Goal: Check status: Check status

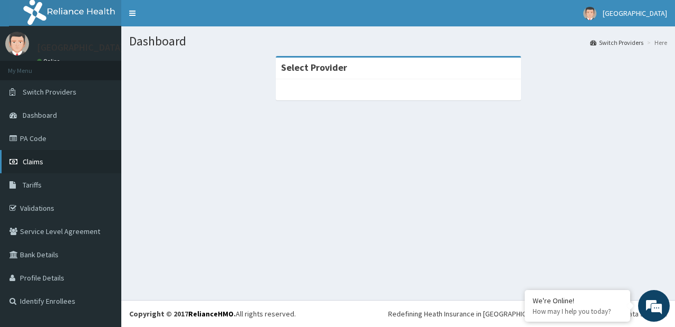
click at [34, 156] on link "Claims" at bounding box center [60, 161] width 121 height 23
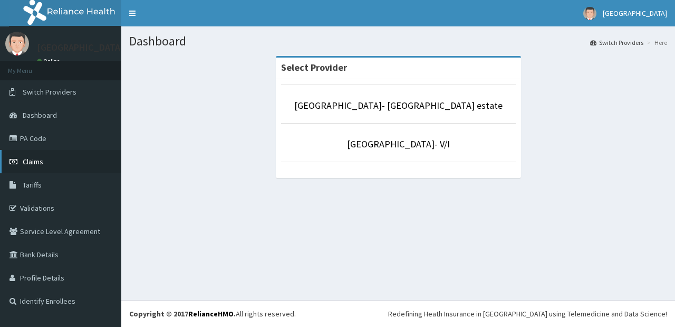
click at [49, 161] on link "Claims" at bounding box center [60, 161] width 121 height 23
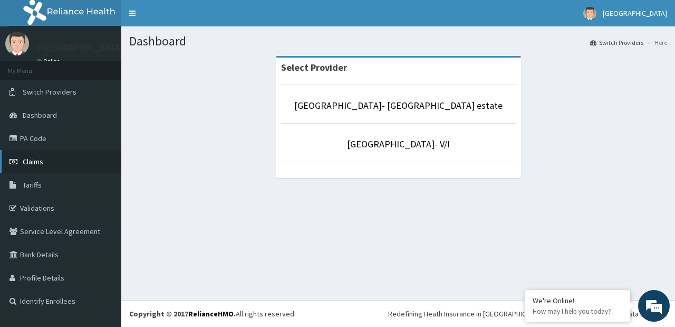
click at [49, 158] on link "Claims" at bounding box center [60, 161] width 121 height 23
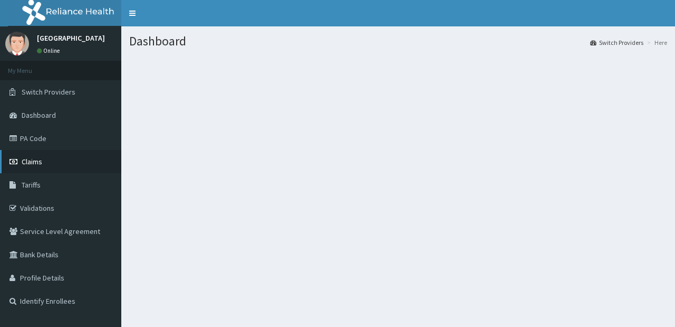
click at [34, 159] on span "Claims" at bounding box center [32, 161] width 21 height 9
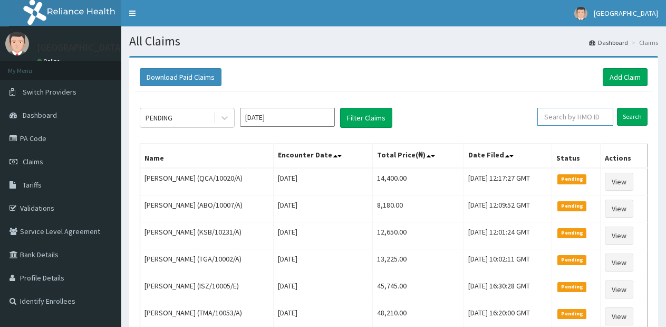
click at [591, 117] on input "text" at bounding box center [576, 117] width 76 height 18
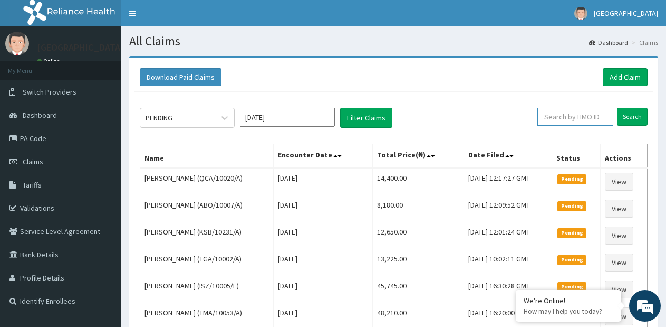
paste input "TMA/10053/A"
type input "TMA/10053/A"
click at [633, 119] on input "Search" at bounding box center [632, 117] width 31 height 18
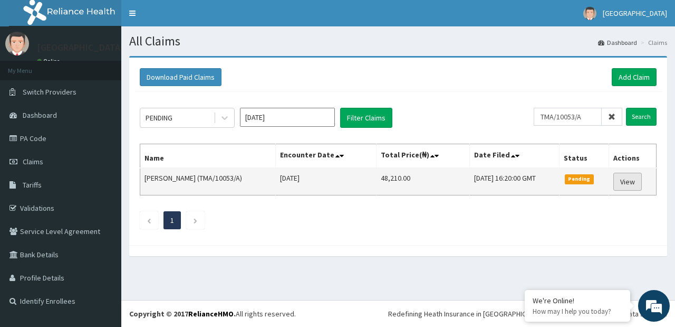
click at [628, 184] on link "View" at bounding box center [628, 181] width 28 height 18
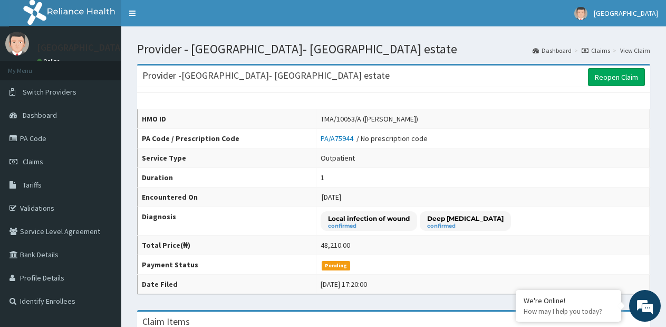
click at [601, 53] on link "Claims" at bounding box center [596, 50] width 28 height 9
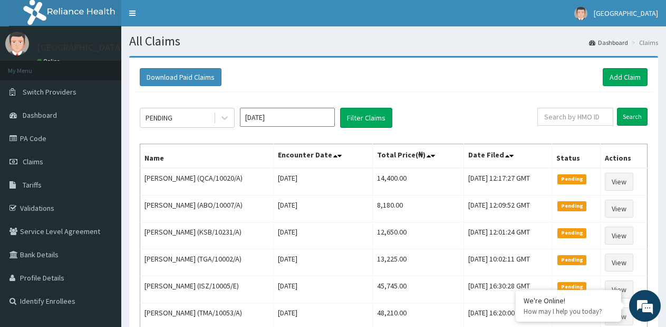
click at [290, 119] on input "[DATE]" at bounding box center [287, 117] width 95 height 19
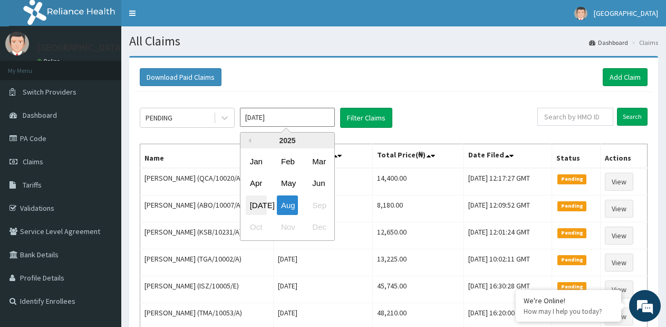
click at [258, 204] on div "Jul" at bounding box center [256, 205] width 21 height 20
type input "Jul 2025"
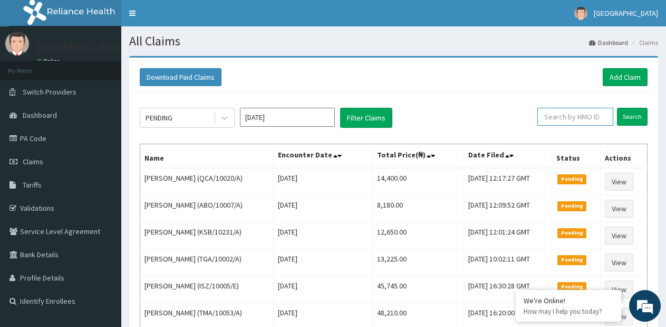
click at [574, 118] on input "text" at bounding box center [576, 117] width 76 height 18
paste input "TMA/10053/A"
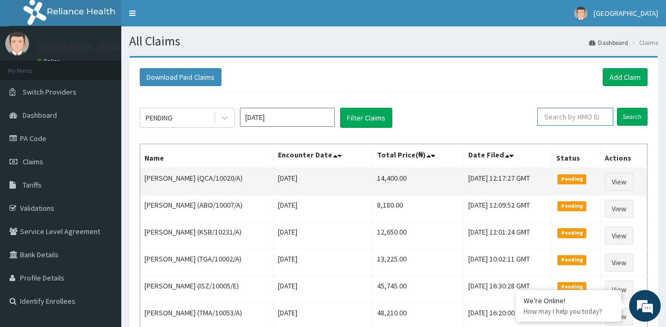
type input "TMA/10053/A"
click at [577, 184] on td "Pending" at bounding box center [576, 181] width 49 height 27
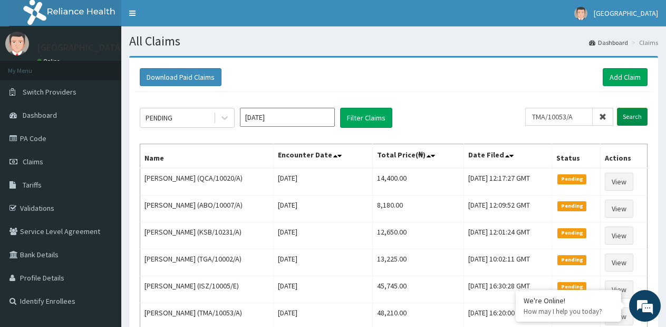
click at [624, 117] on input "Search" at bounding box center [632, 117] width 31 height 18
click at [624, 117] on form "TMA/10053/A Search" at bounding box center [586, 117] width 122 height 18
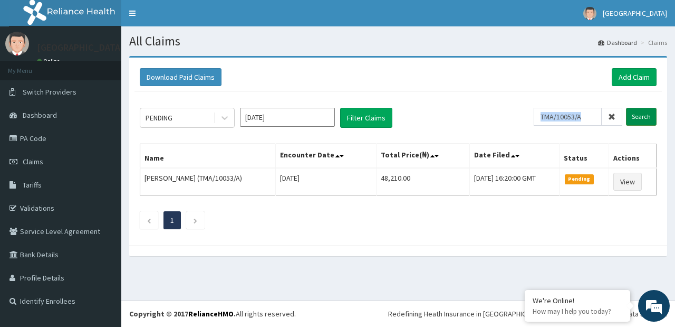
click at [644, 117] on input "Search" at bounding box center [641, 117] width 31 height 18
click at [548, 116] on input "TMA/10053/A" at bounding box center [568, 117] width 68 height 18
click at [647, 111] on input "Search" at bounding box center [641, 117] width 31 height 18
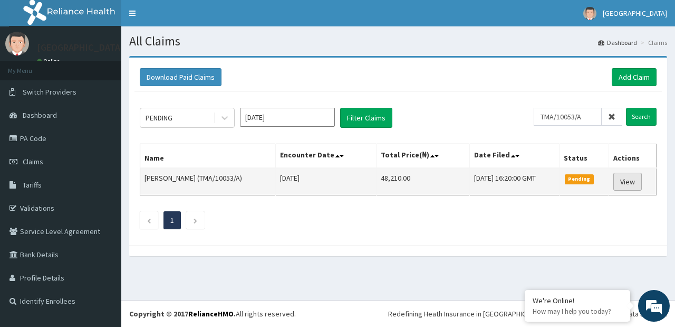
click at [623, 183] on link "View" at bounding box center [628, 181] width 28 height 18
